Goal: Check status: Check status

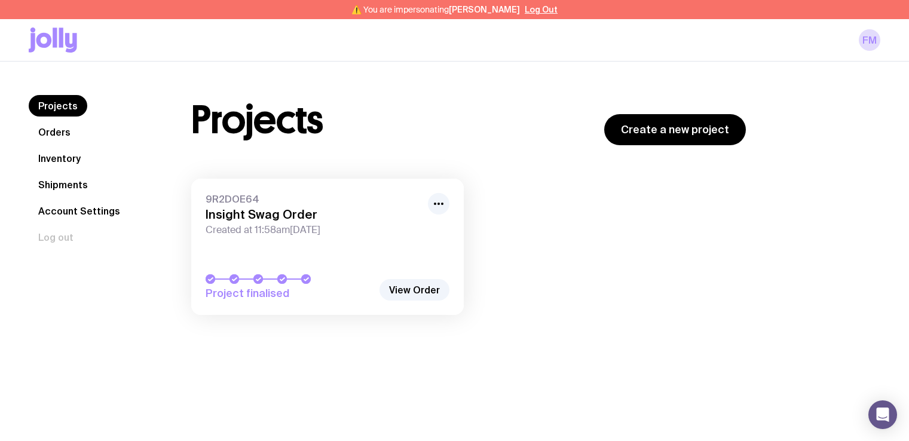
click at [77, 182] on link "Shipments" at bounding box center [63, 185] width 69 height 22
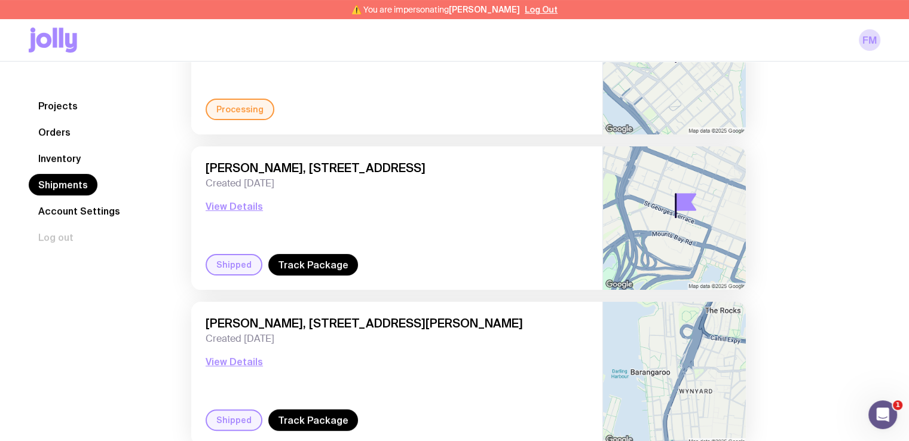
scroll to position [225, 0]
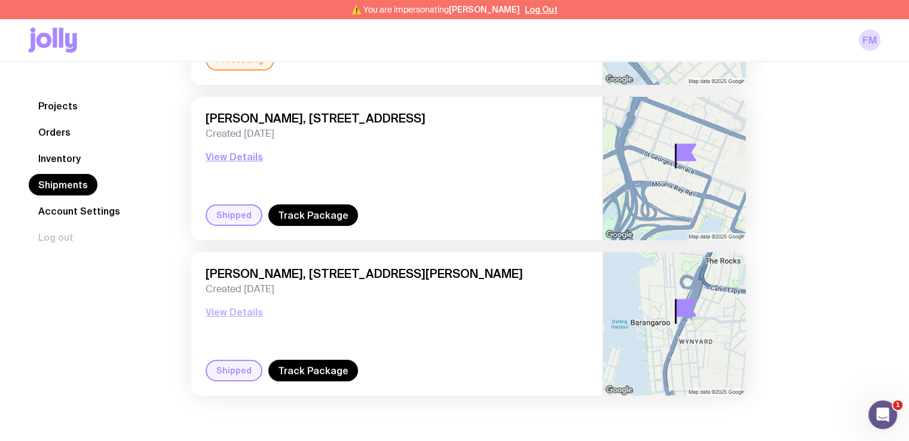
click at [238, 311] on button "View Details" at bounding box center [234, 312] width 57 height 14
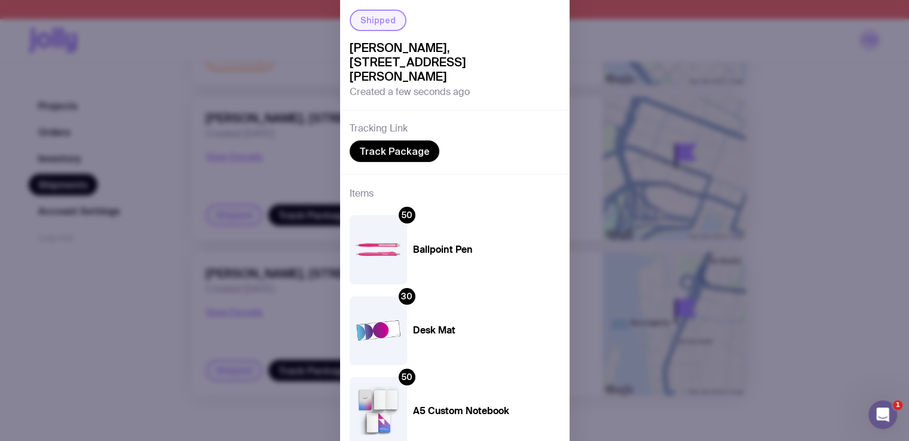
scroll to position [216, 0]
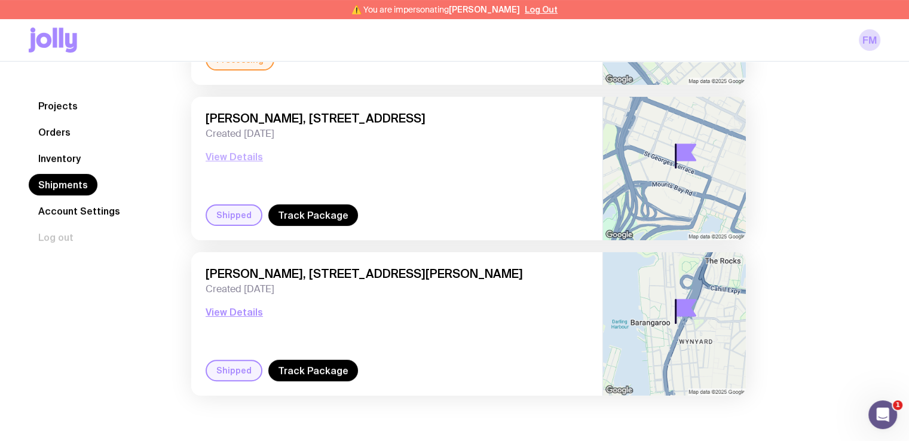
click at [227, 154] on button "View Details" at bounding box center [234, 156] width 57 height 14
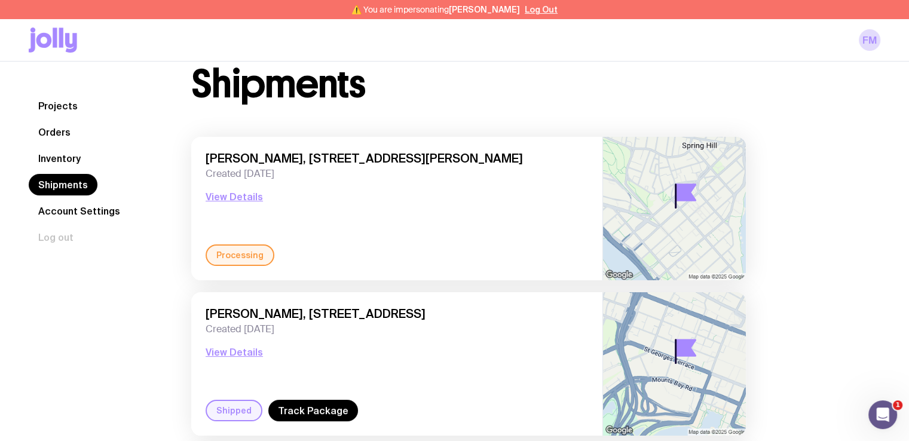
scroll to position [22, 0]
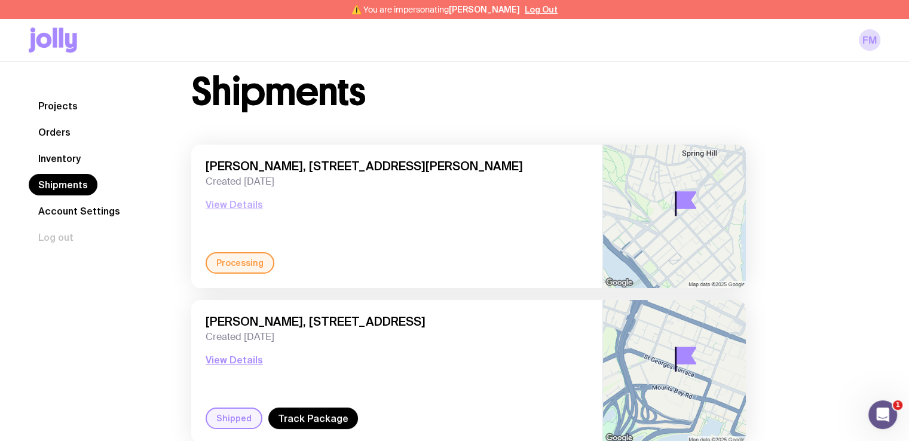
click at [228, 206] on button "View Details" at bounding box center [234, 204] width 57 height 14
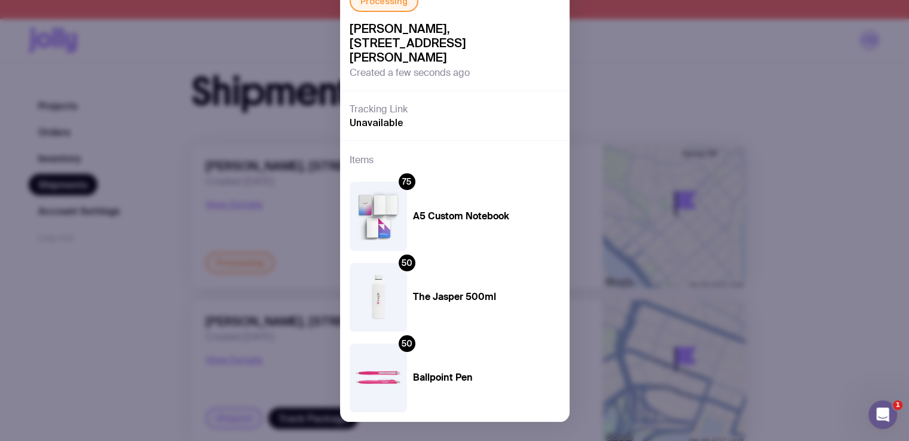
scroll to position [202, 0]
